Goal: Task Accomplishment & Management: Use online tool/utility

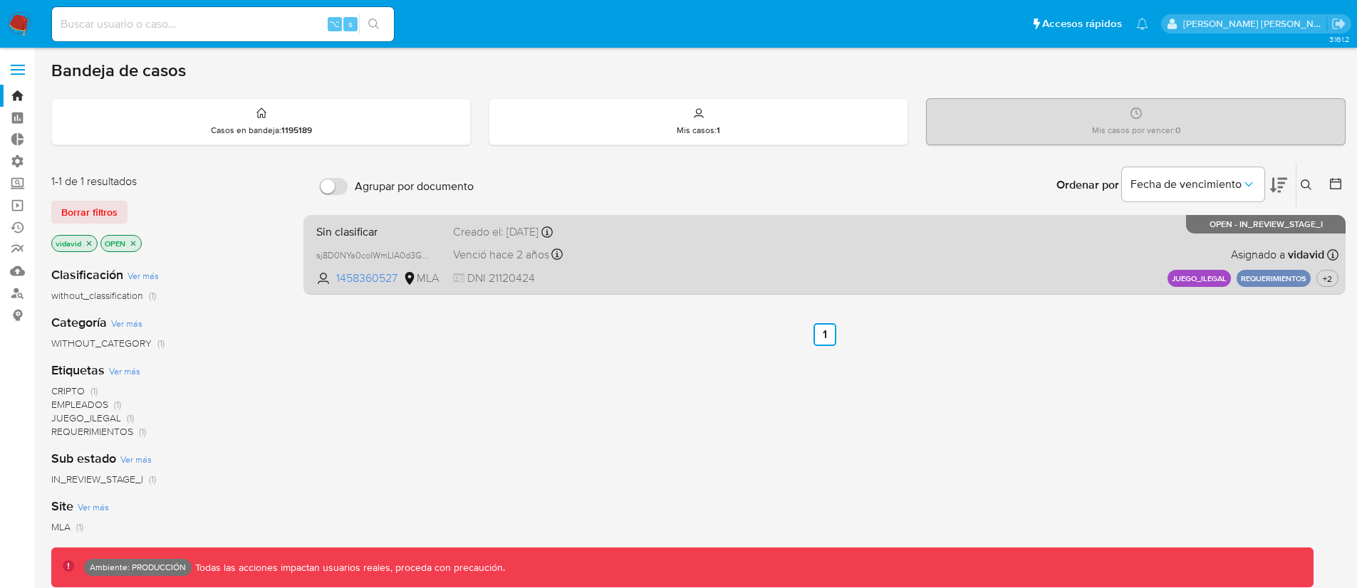
click at [722, 266] on div "Sin clasificar sj8D0NYa0coIWmLIA0d3GAM8 1458360527 MLA Creado el: 23/08/2023 Cr…" at bounding box center [825, 255] width 1028 height 72
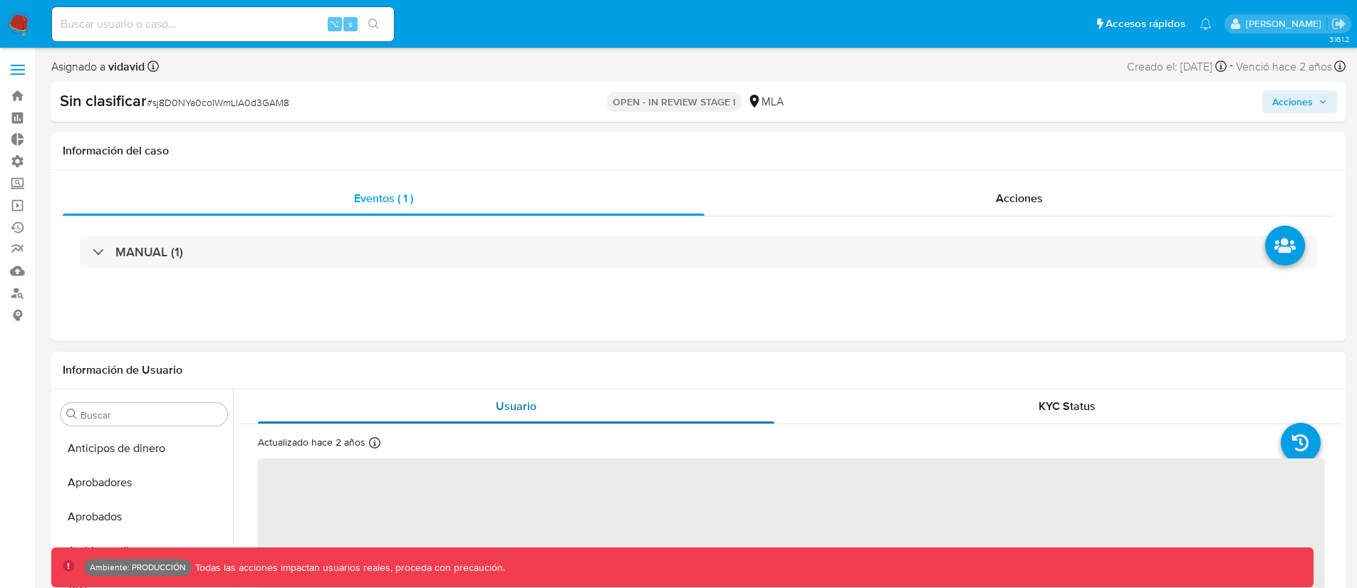
scroll to position [739, 0]
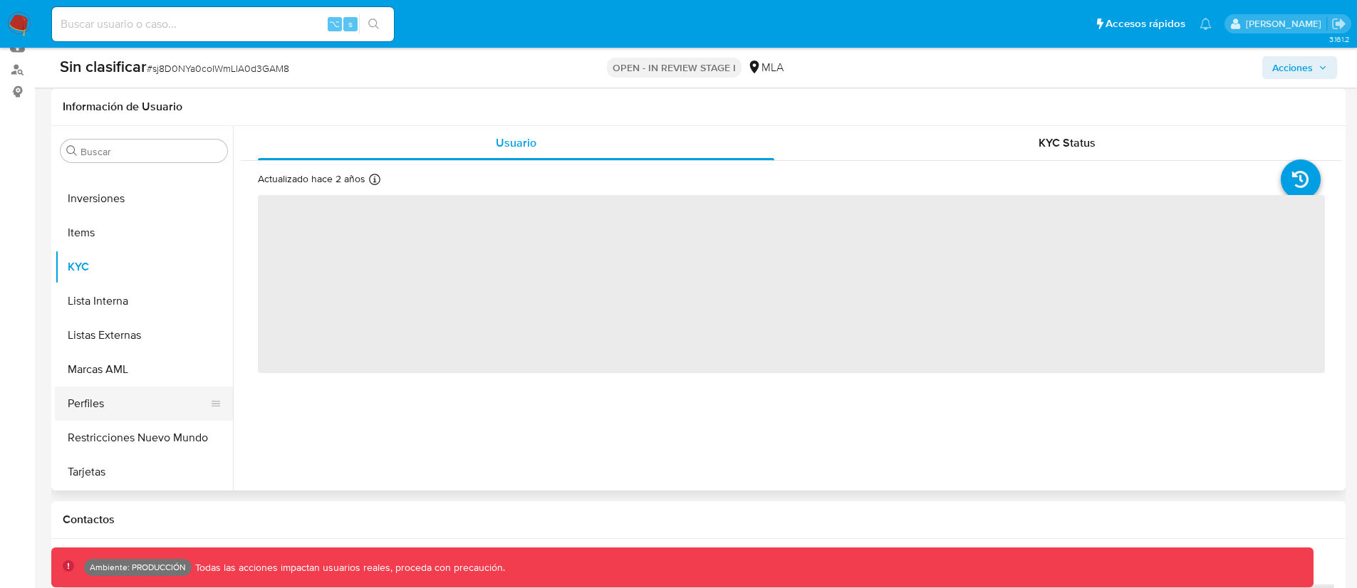
select select "10"
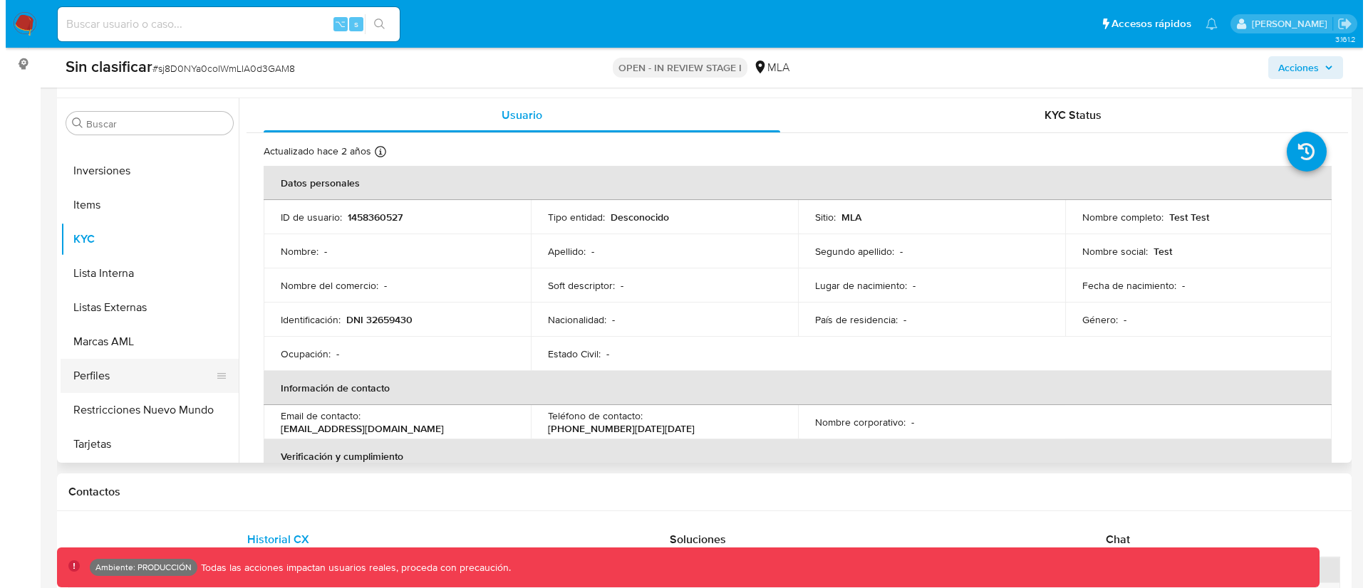
scroll to position [252, 0]
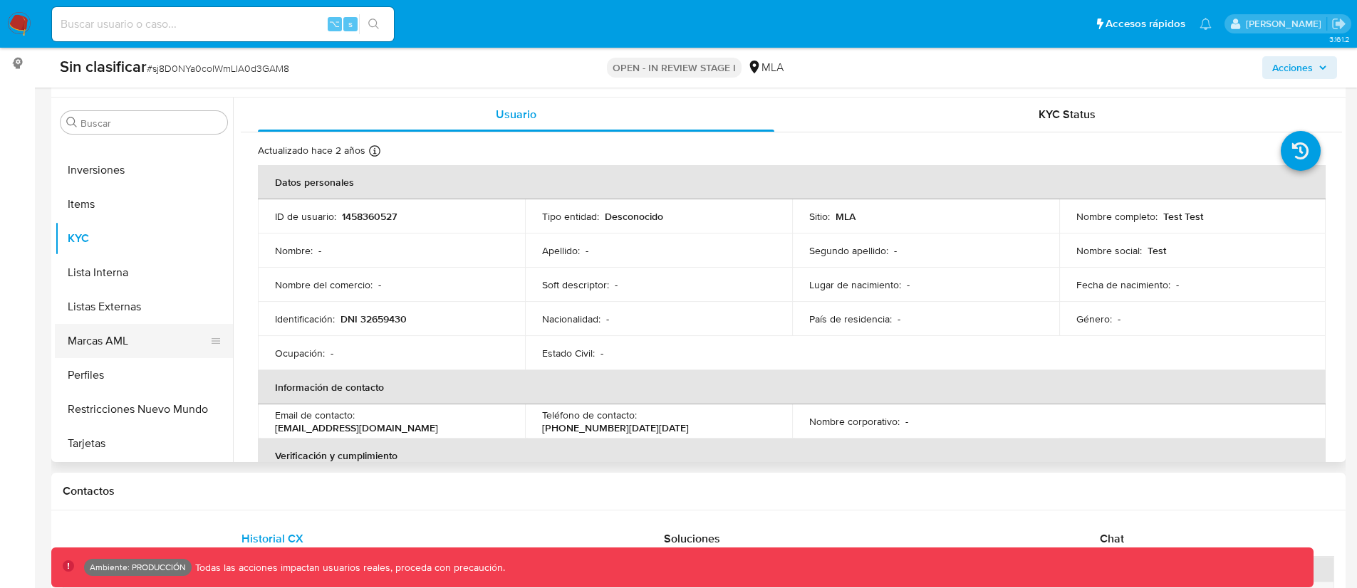
click at [123, 343] on button "Marcas AML" at bounding box center [138, 341] width 167 height 34
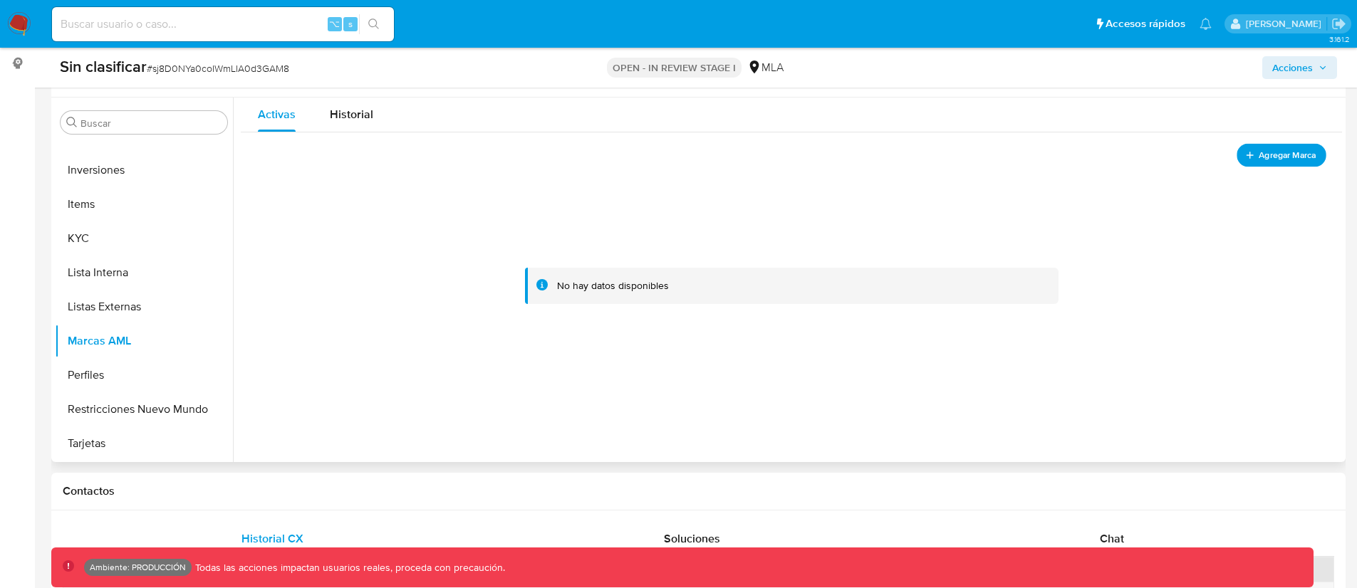
click at [1263, 158] on span "Agregar Marca" at bounding box center [1287, 155] width 57 height 18
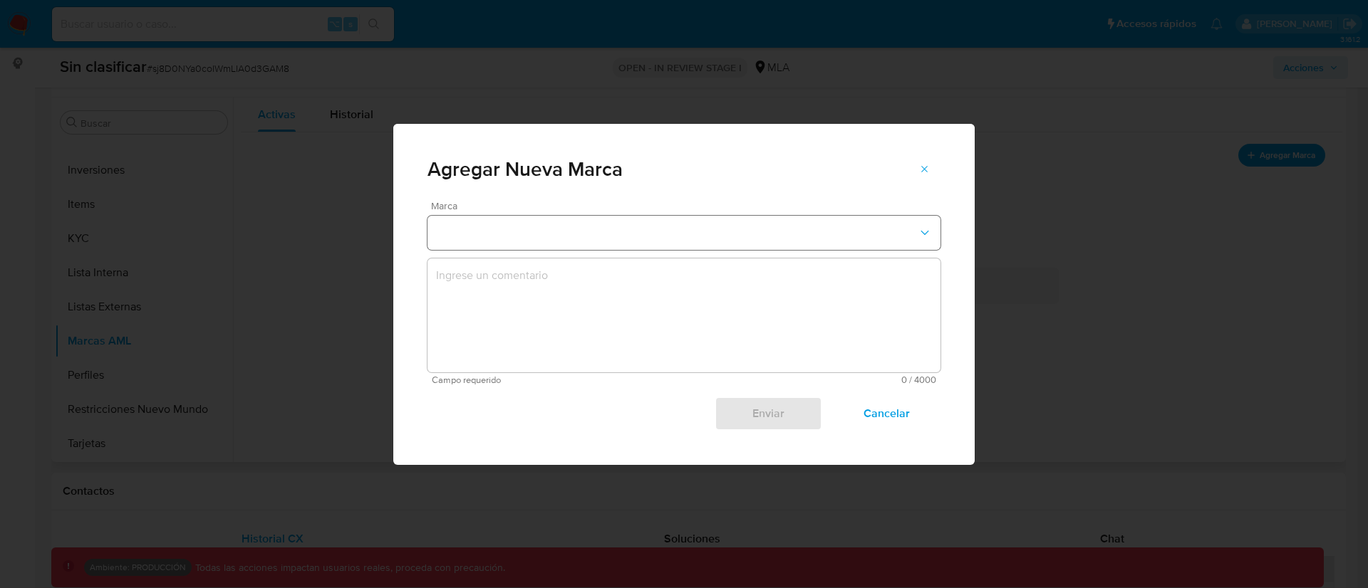
click at [563, 239] on button "marks-modal" at bounding box center [683, 233] width 513 height 34
click at [482, 422] on div "Enviar Cancelar" at bounding box center [683, 408] width 513 height 46
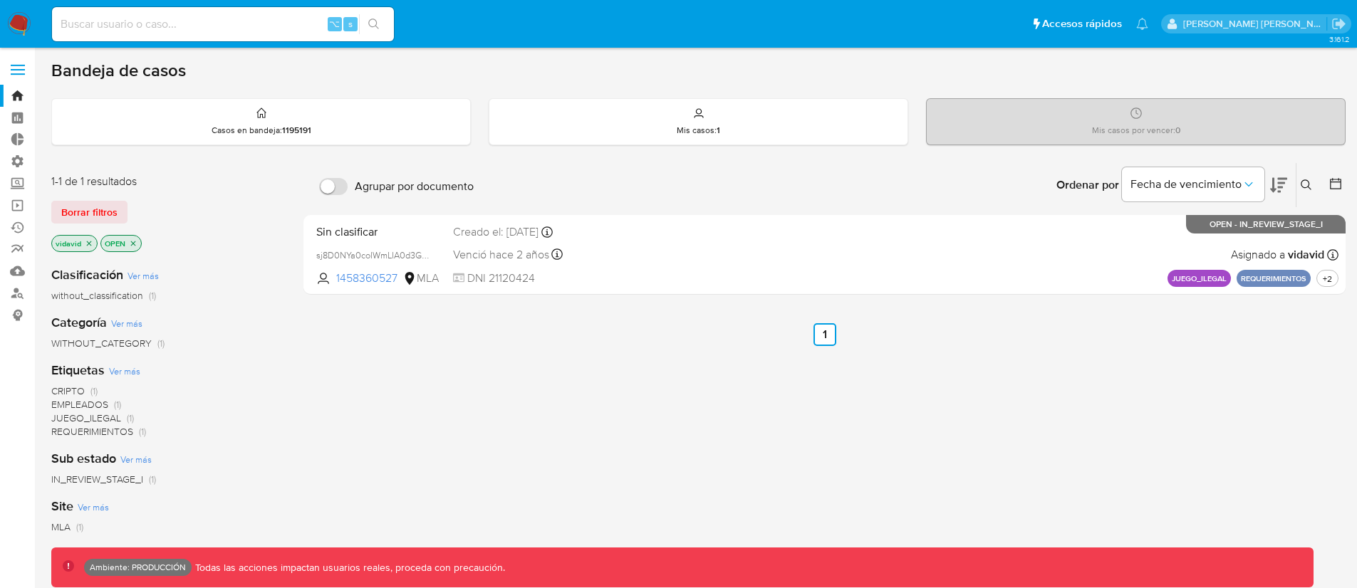
click at [155, 36] on div "⌥ s" at bounding box center [223, 24] width 342 height 34
click at [158, 31] on input at bounding box center [223, 24] width 342 height 19
paste input "520878406"
type input "520878406"
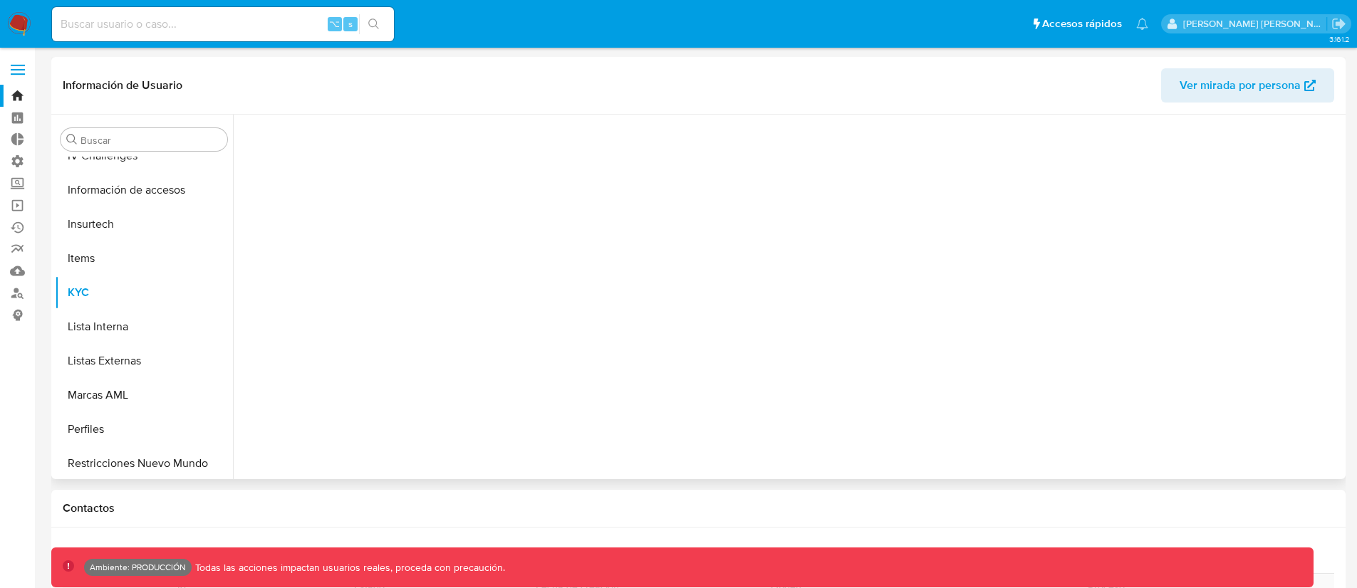
scroll to position [670, 0]
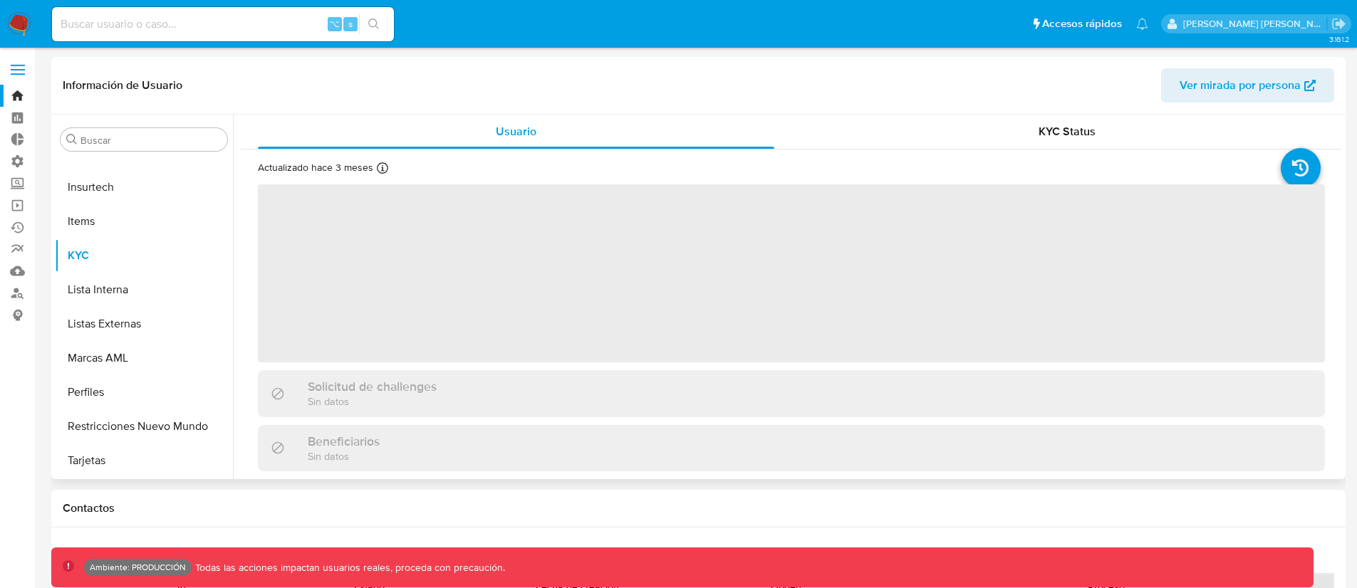
click at [376, 239] on span "‌" at bounding box center [791, 273] width 1067 height 178
select select "10"
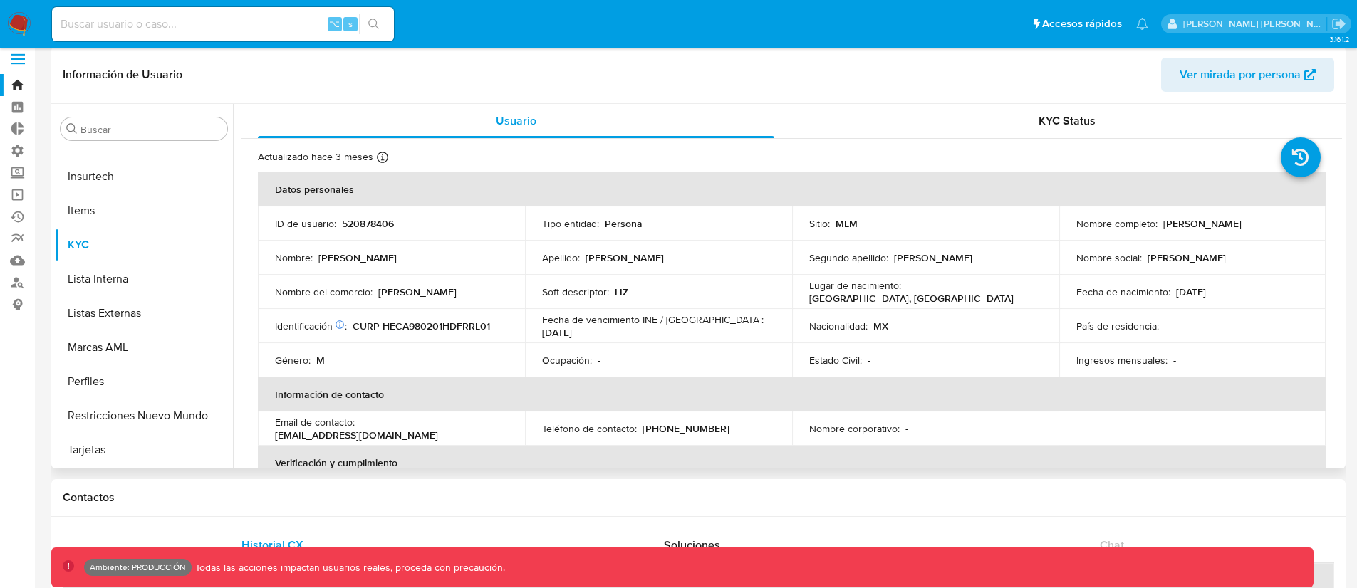
scroll to position [16, 0]
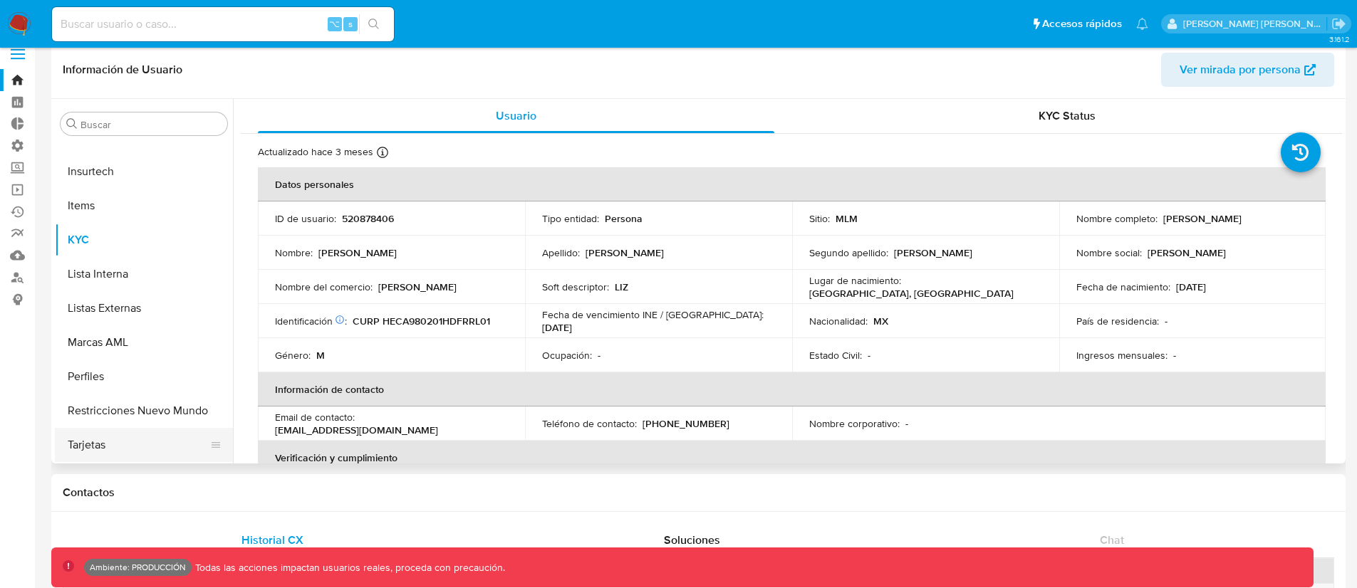
click at [97, 444] on button "Tarjetas" at bounding box center [138, 445] width 167 height 34
